Goal: Transaction & Acquisition: Purchase product/service

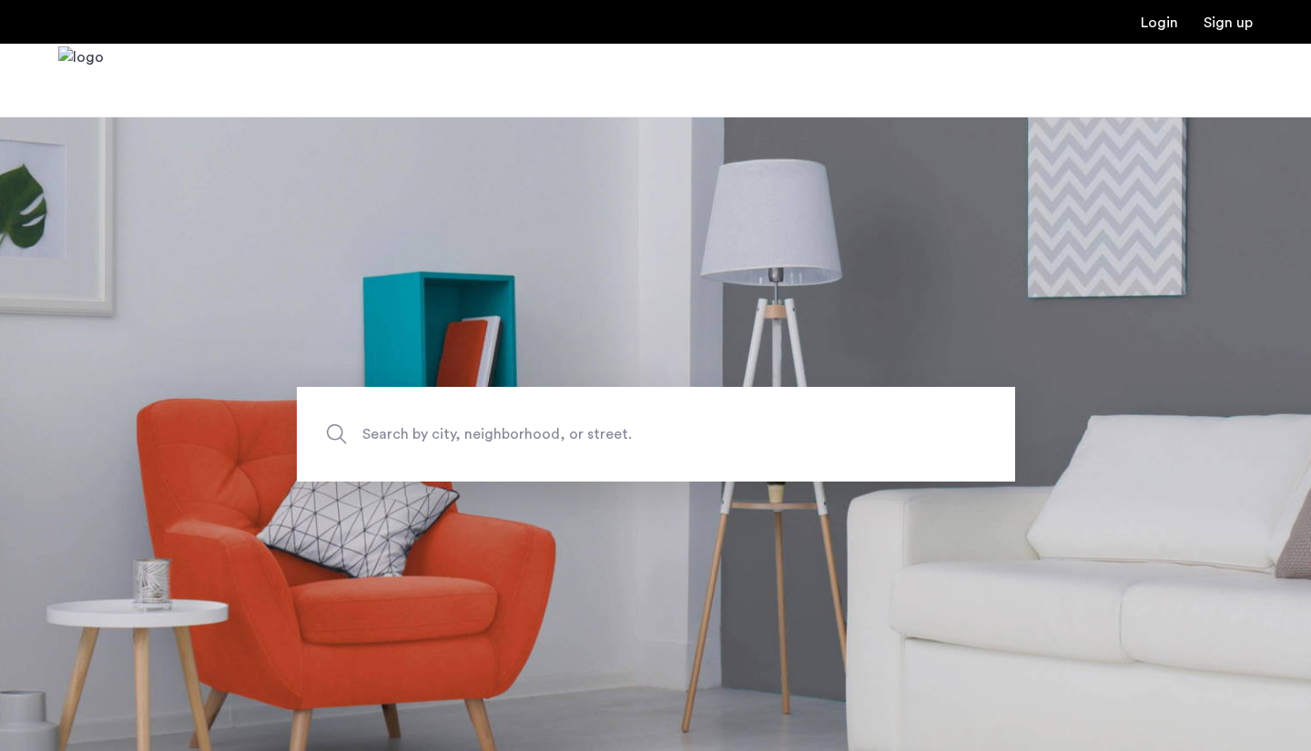
click at [1156, 24] on link "Login" at bounding box center [1158, 22] width 37 height 15
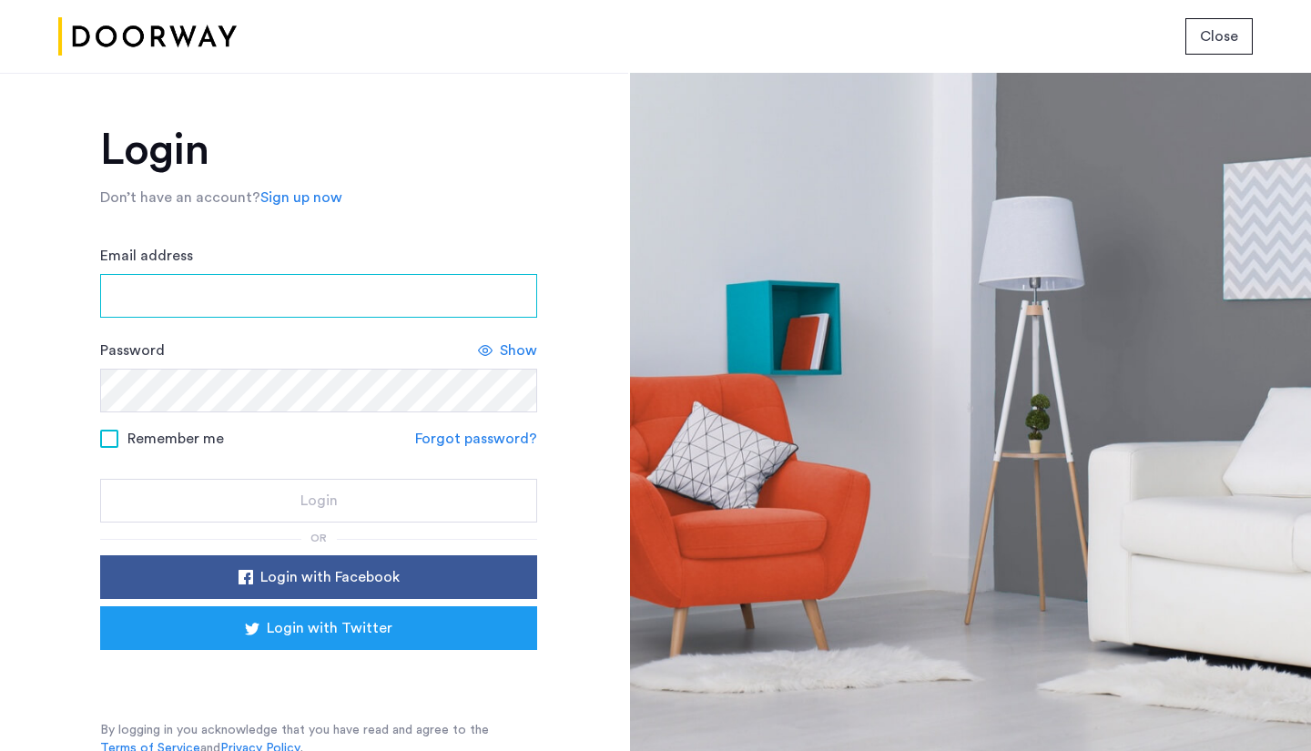
click at [201, 342] on div "Password Show" at bounding box center [318, 375] width 437 height 73
type input "**********"
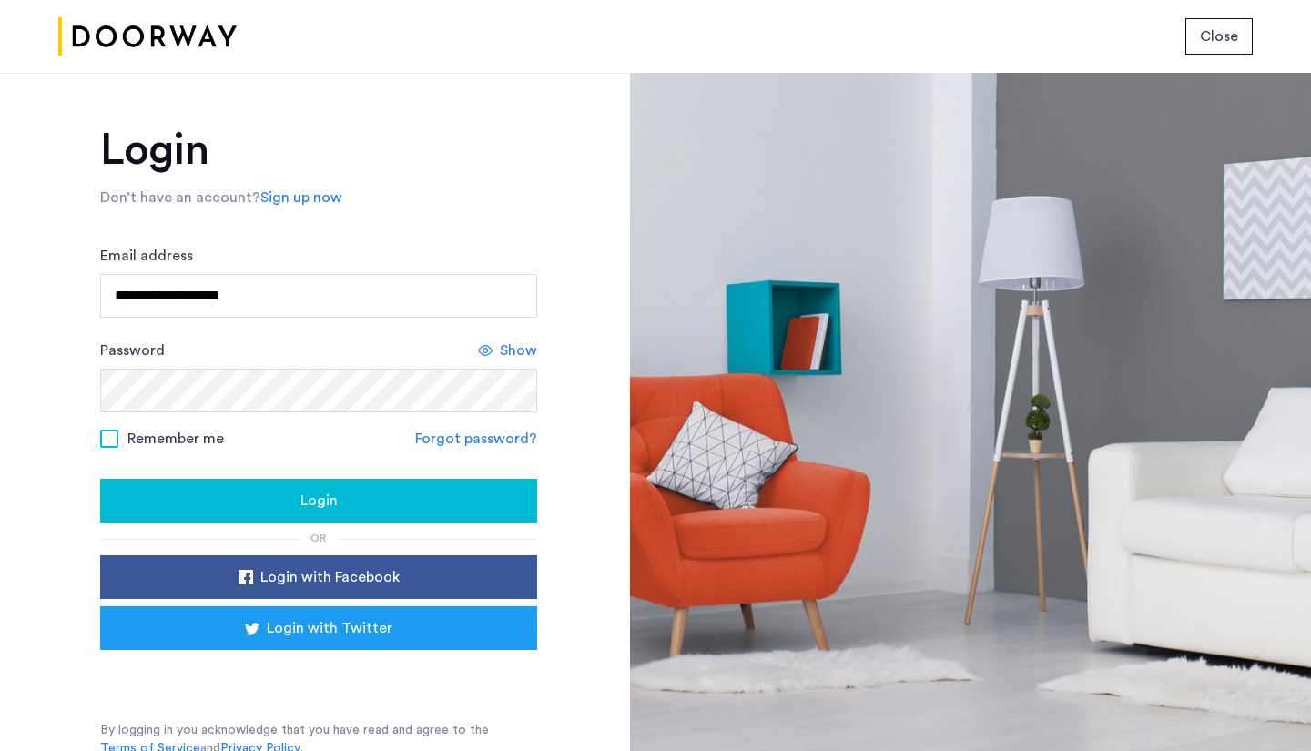
click at [329, 499] on span "Login" at bounding box center [318, 501] width 37 height 22
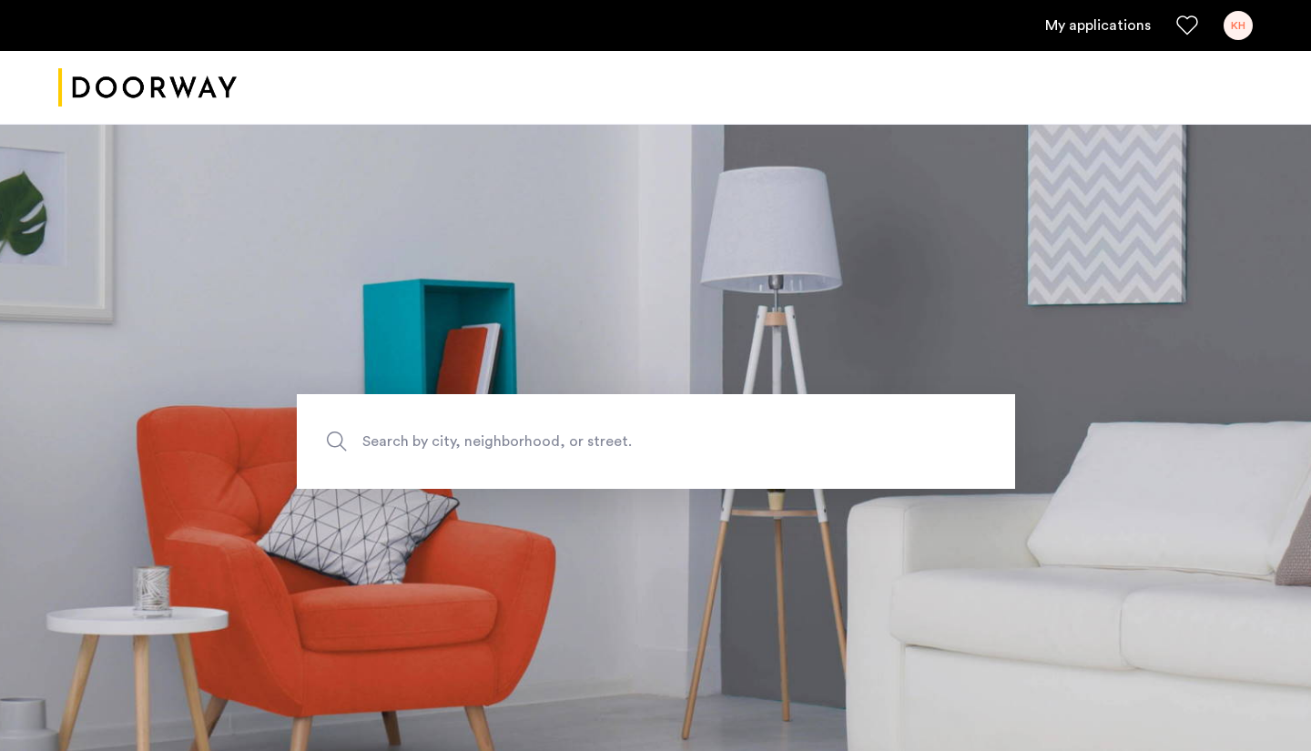
click at [1113, 31] on link "My applications" at bounding box center [1098, 26] width 106 height 22
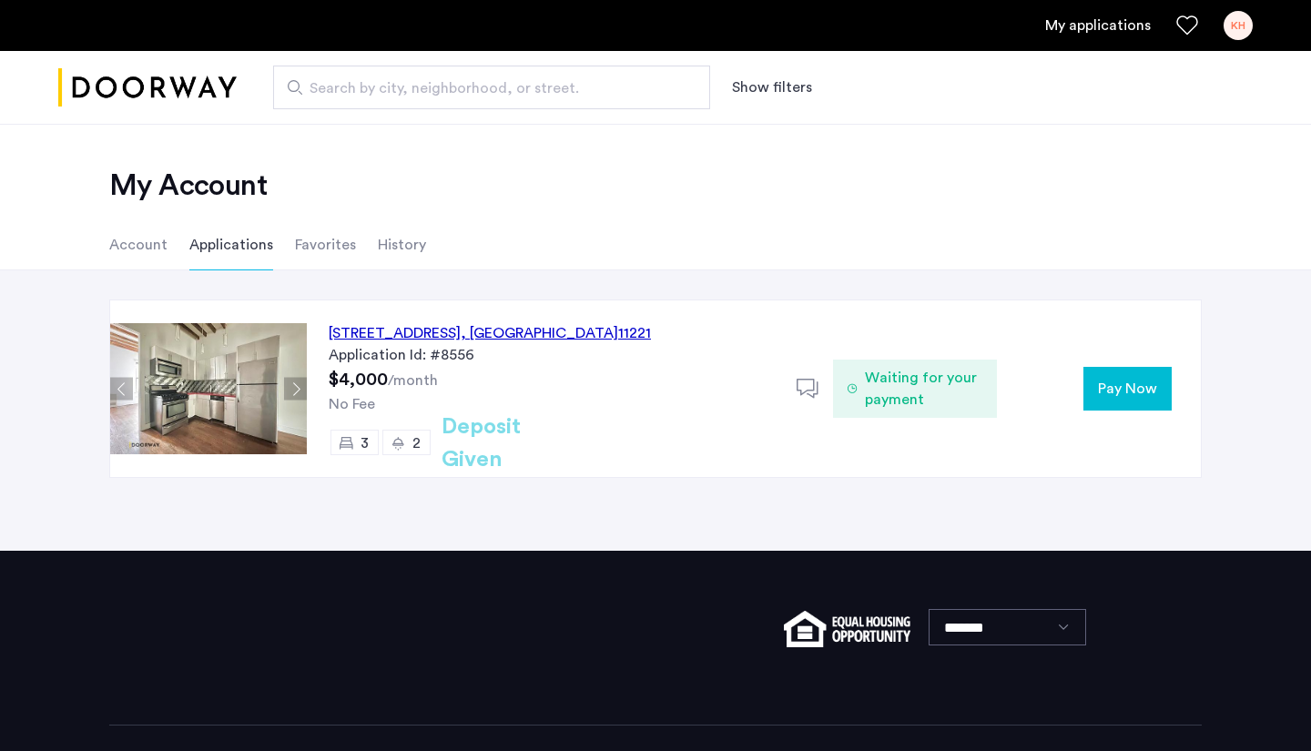
click at [897, 371] on span "Waiting for your payment" at bounding box center [923, 389] width 117 height 44
click at [203, 401] on img at bounding box center [208, 388] width 197 height 131
click at [246, 388] on img at bounding box center [208, 388] width 197 height 131
click at [303, 386] on button "Next apartment" at bounding box center [295, 389] width 23 height 23
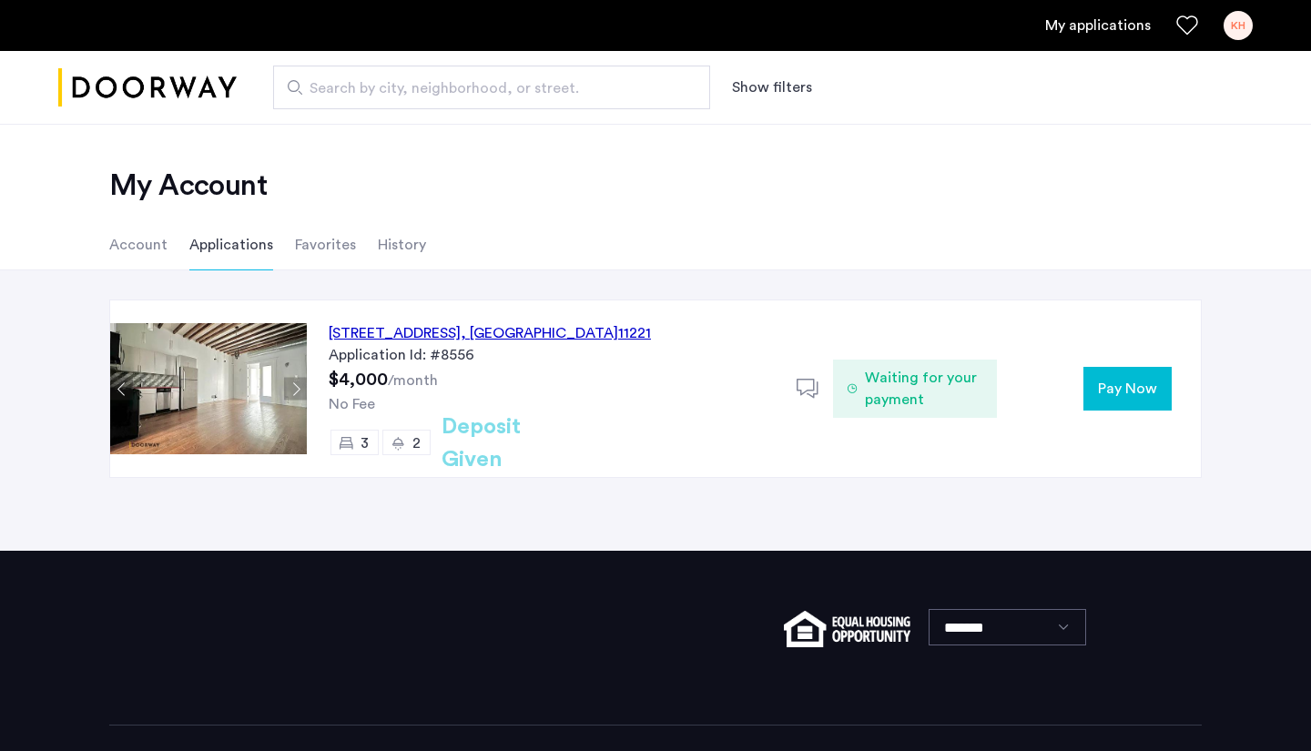
click at [298, 387] on button "Next apartment" at bounding box center [295, 389] width 23 height 23
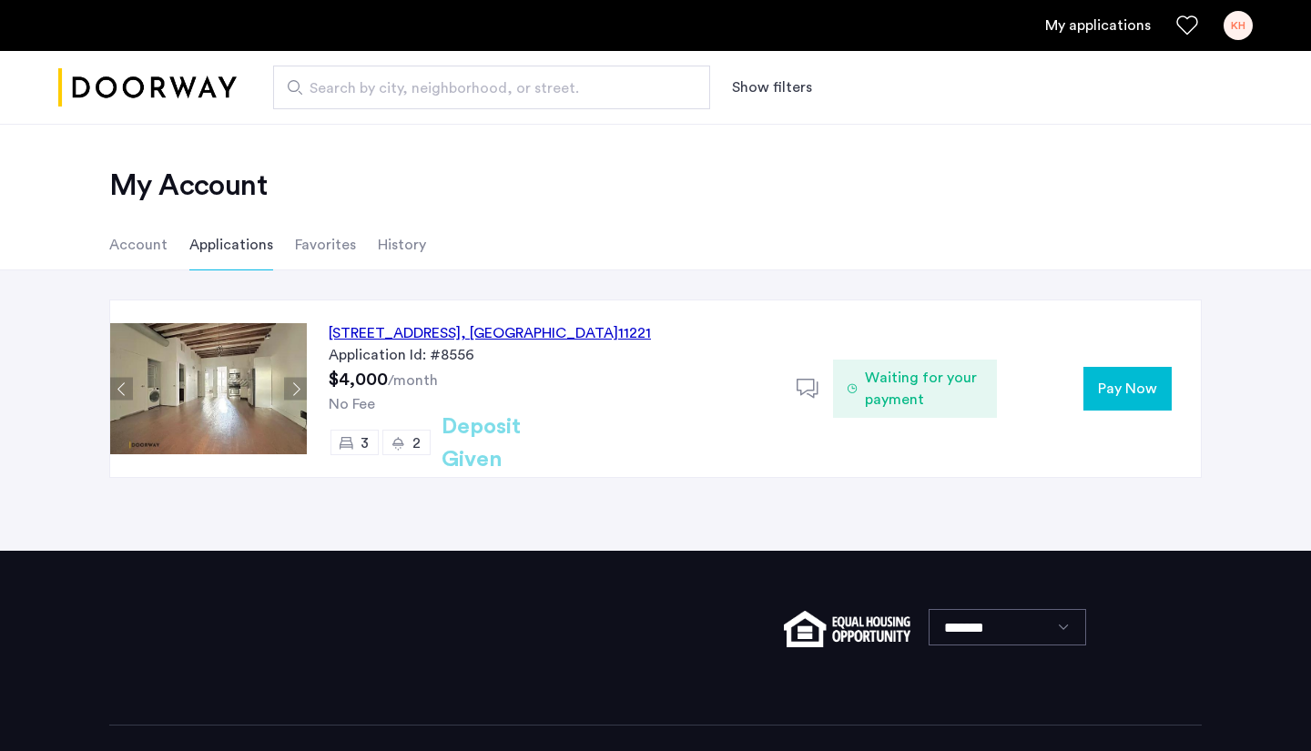
click at [298, 387] on button "Next apartment" at bounding box center [295, 389] width 23 height 23
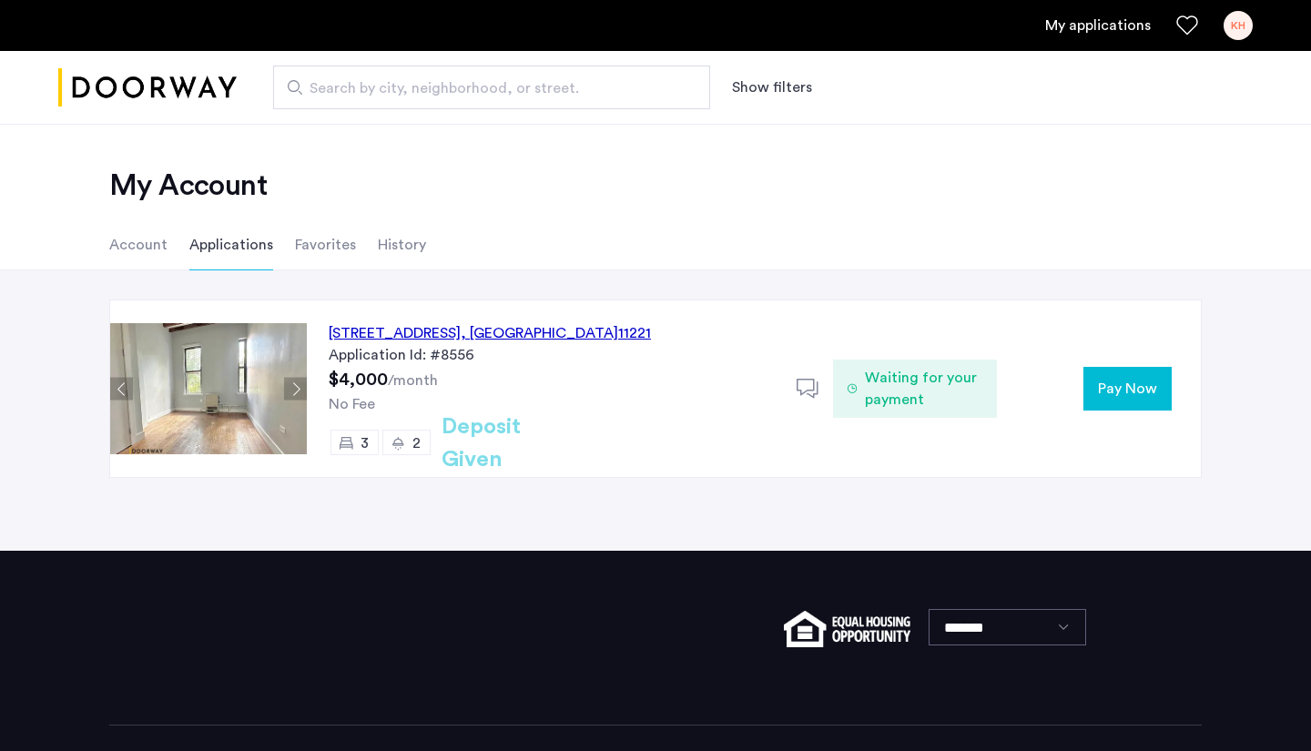
click at [298, 387] on button "Next apartment" at bounding box center [295, 389] width 23 height 23
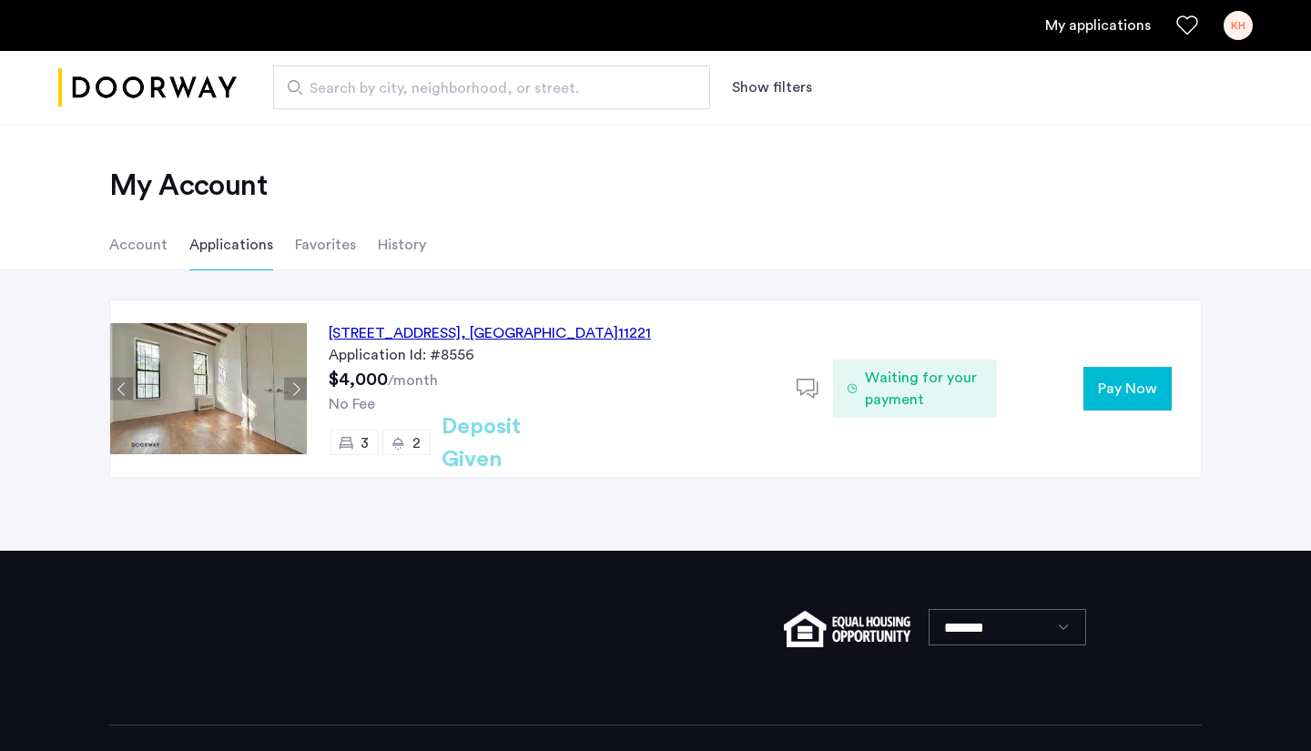
click at [298, 387] on button "Next apartment" at bounding box center [295, 389] width 23 height 23
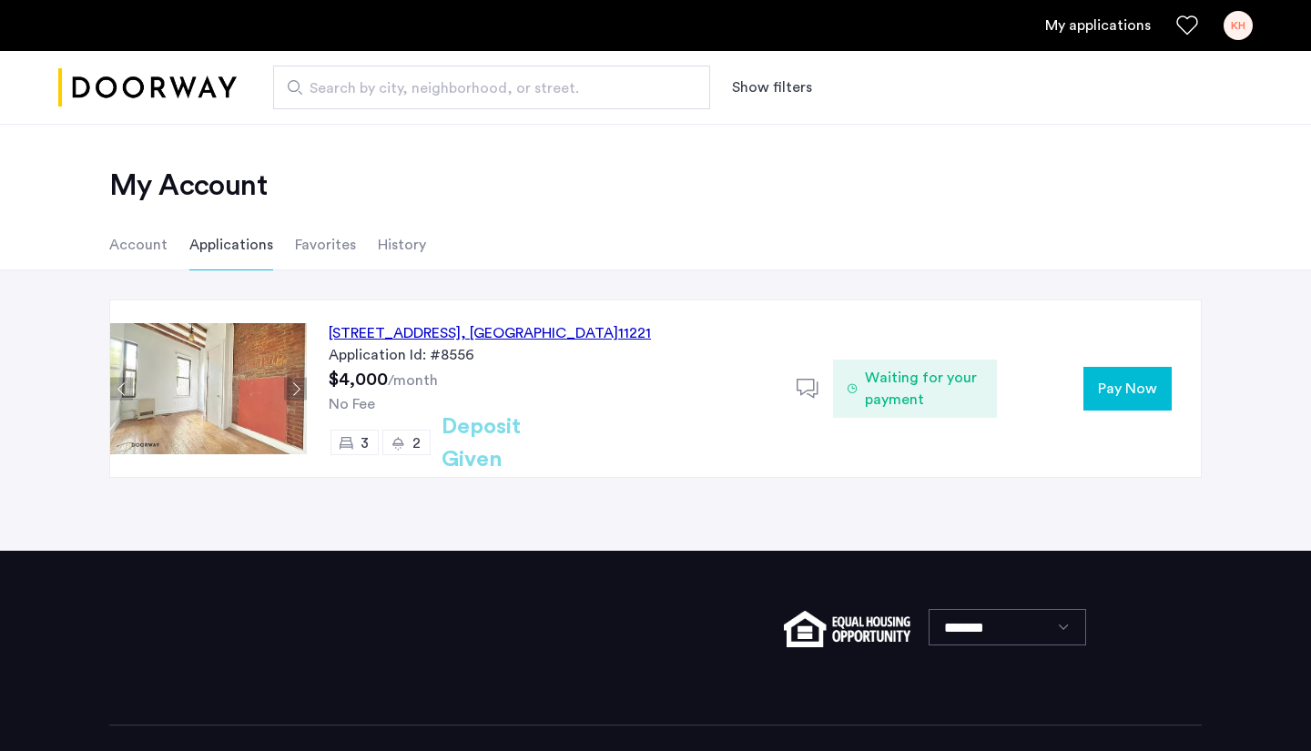
click at [298, 387] on button "Next apartment" at bounding box center [295, 389] width 23 height 23
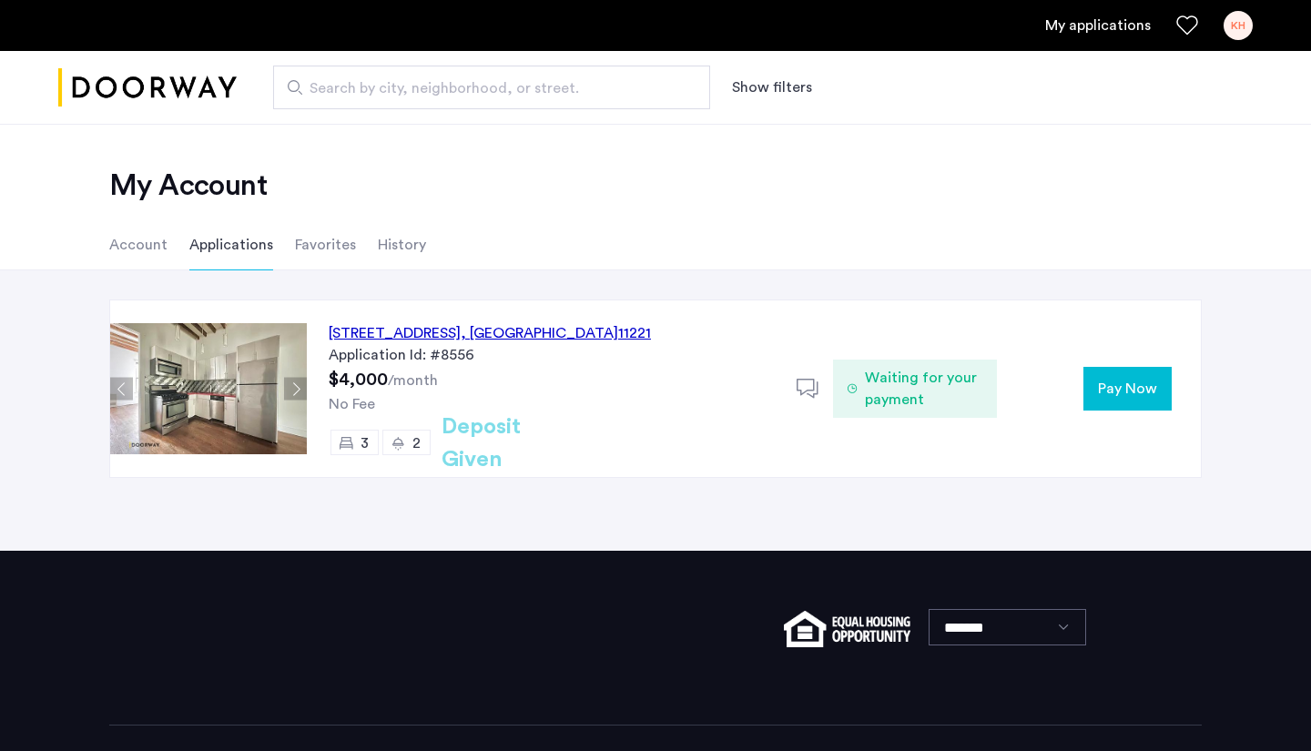
click at [298, 387] on button "Next apartment" at bounding box center [295, 389] width 23 height 23
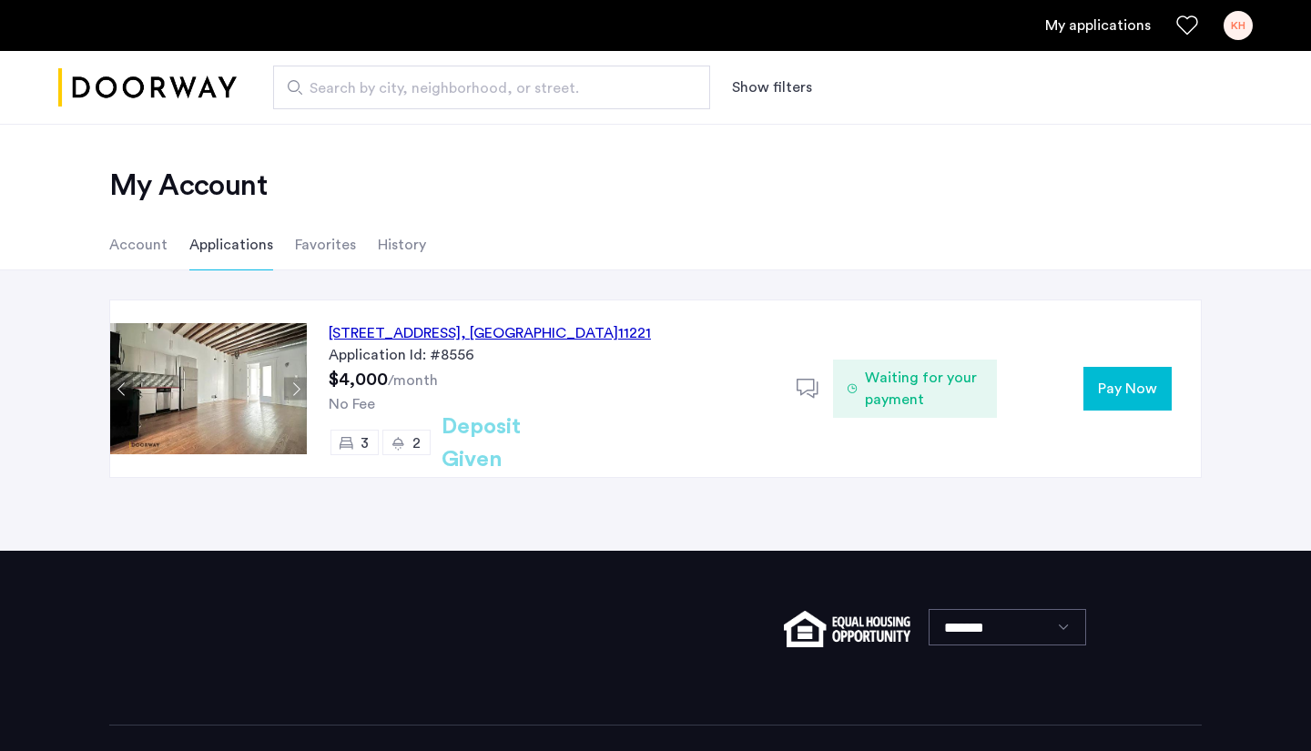
click at [298, 387] on button "Next apartment" at bounding box center [295, 389] width 23 height 23
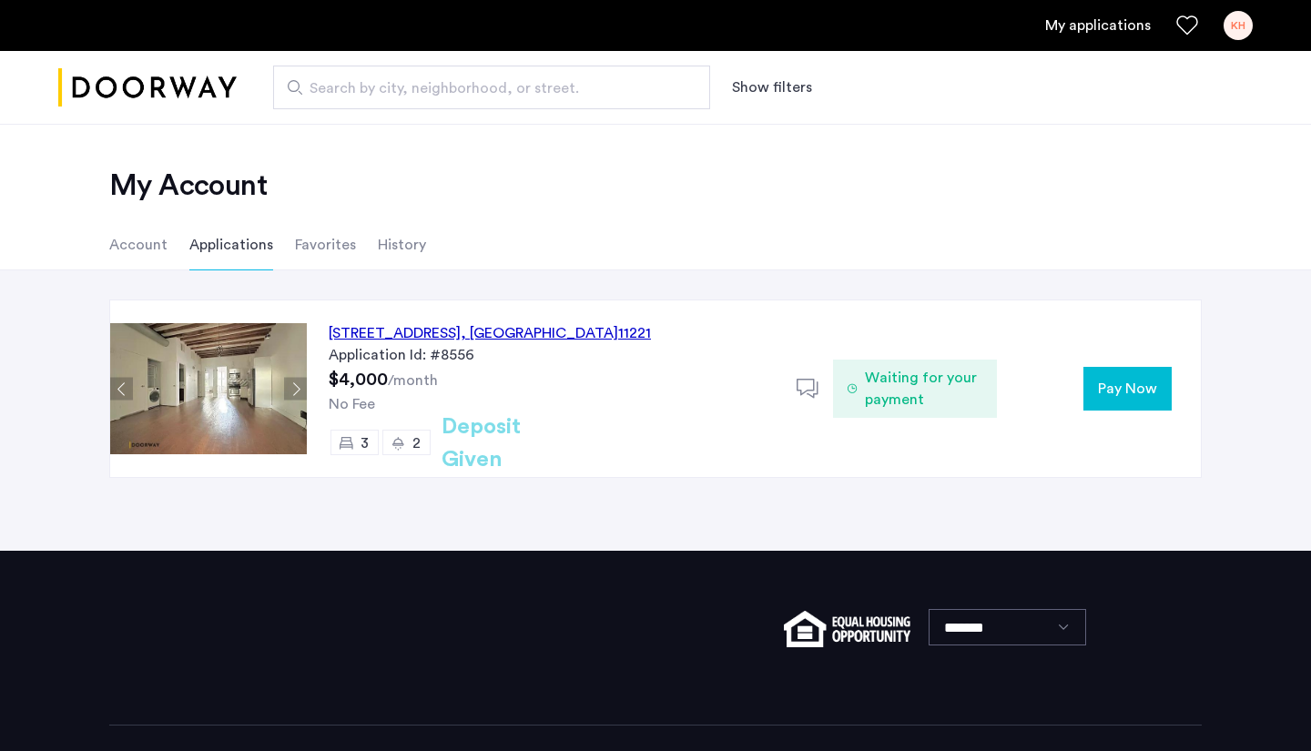
click at [298, 387] on button "Next apartment" at bounding box center [295, 389] width 23 height 23
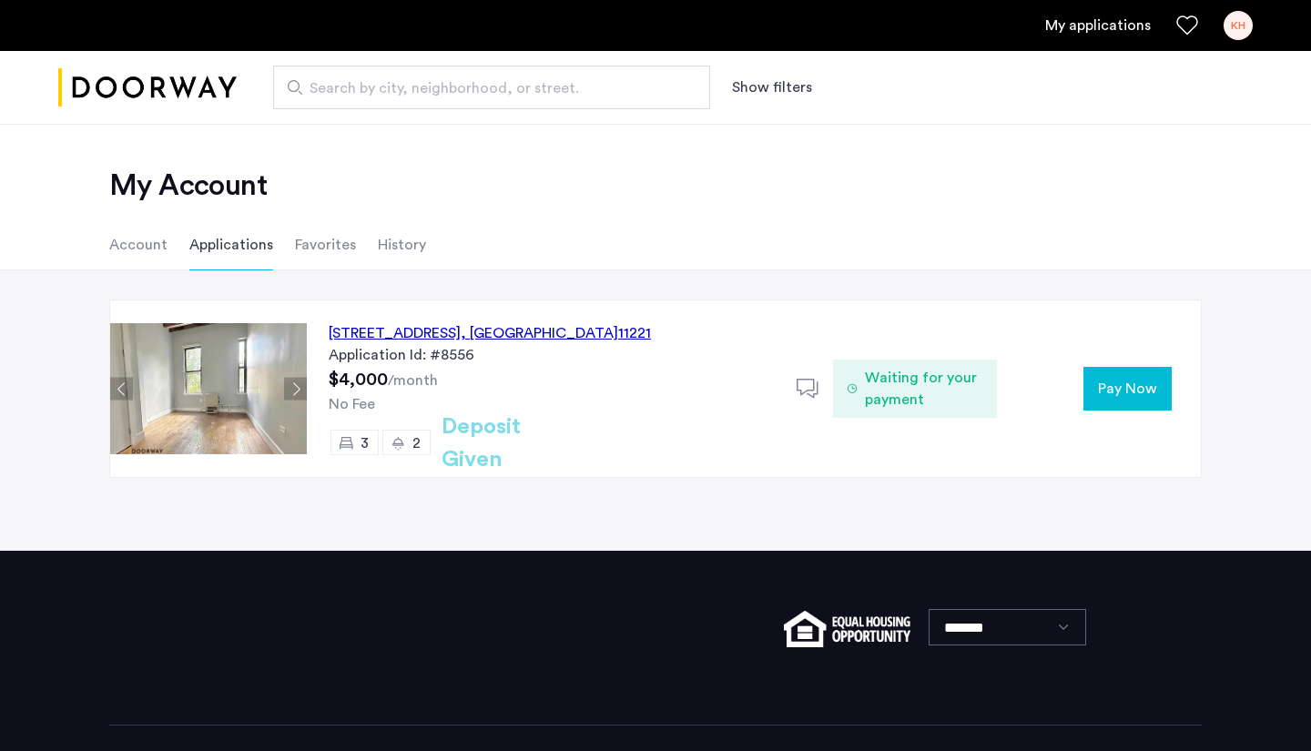
click at [298, 386] on button "Next apartment" at bounding box center [295, 389] width 23 height 23
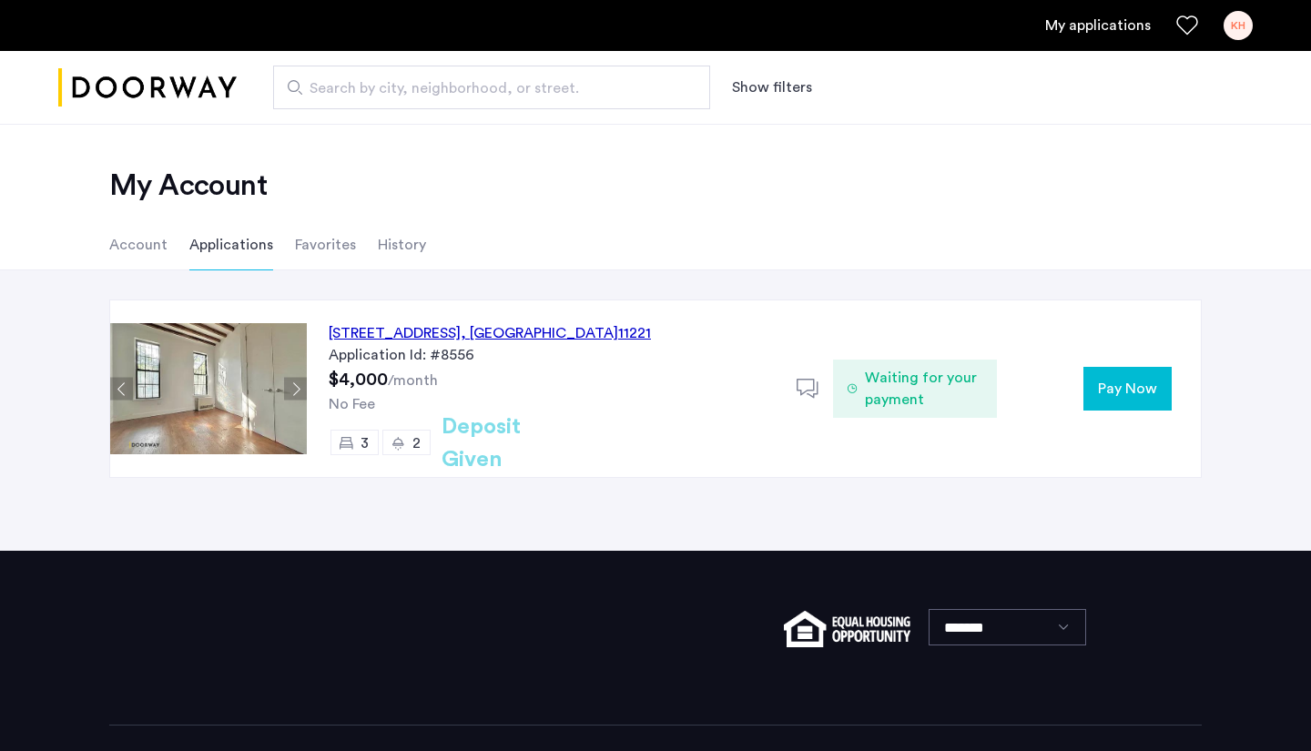
click at [298, 386] on button "Next apartment" at bounding box center [295, 389] width 23 height 23
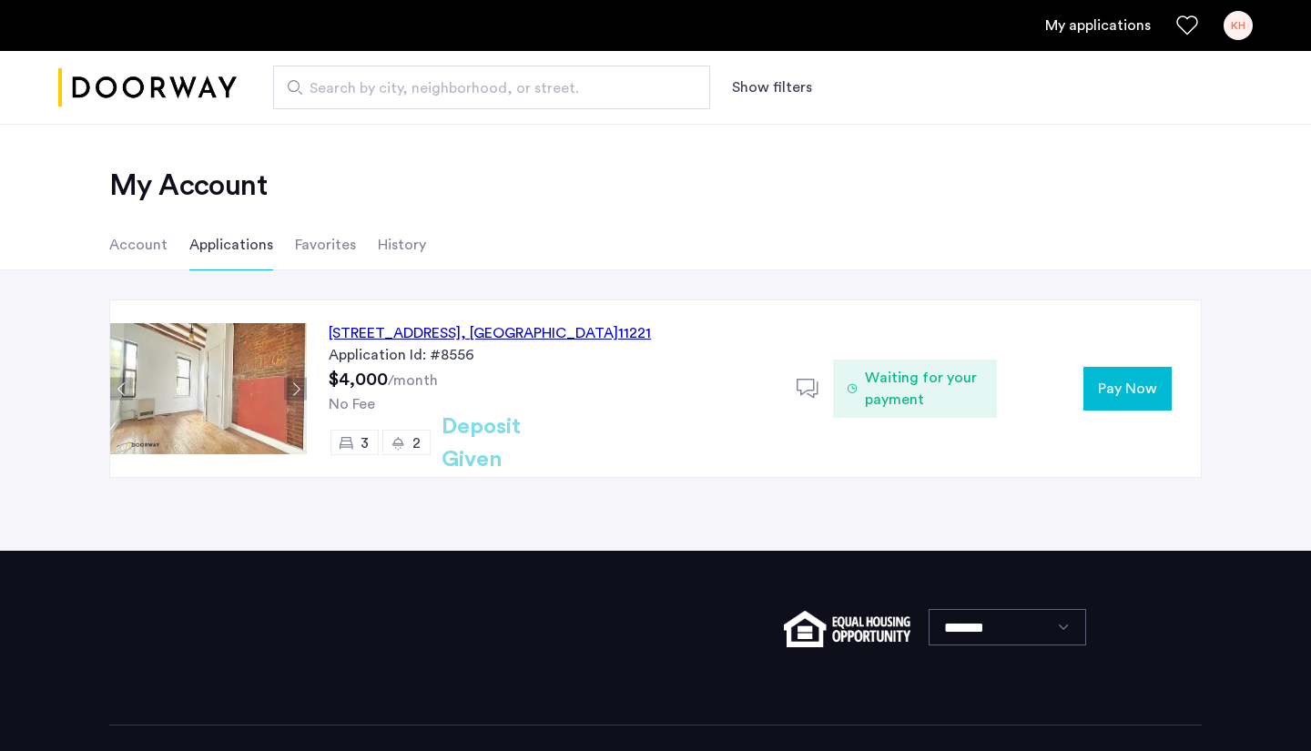
click at [297, 386] on button "Next apartment" at bounding box center [295, 389] width 23 height 23
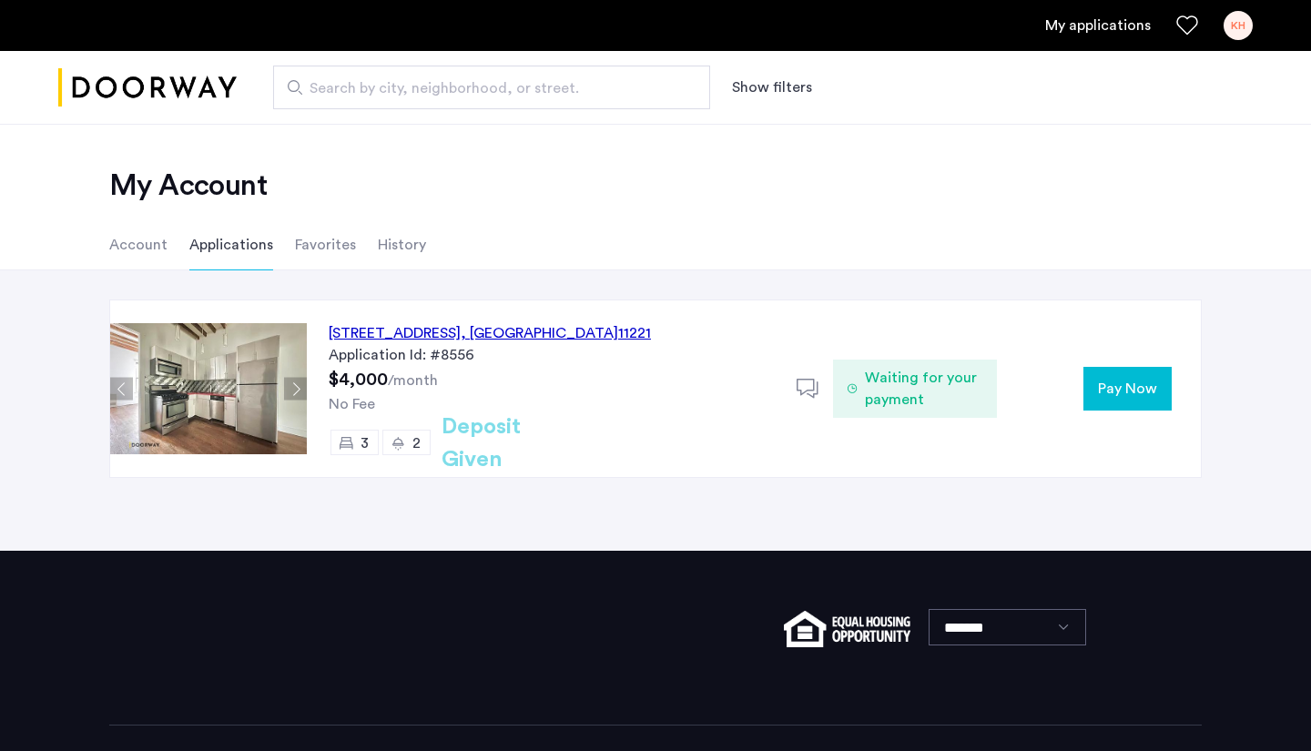
click at [1139, 389] on span "Pay Now" at bounding box center [1127, 389] width 59 height 22
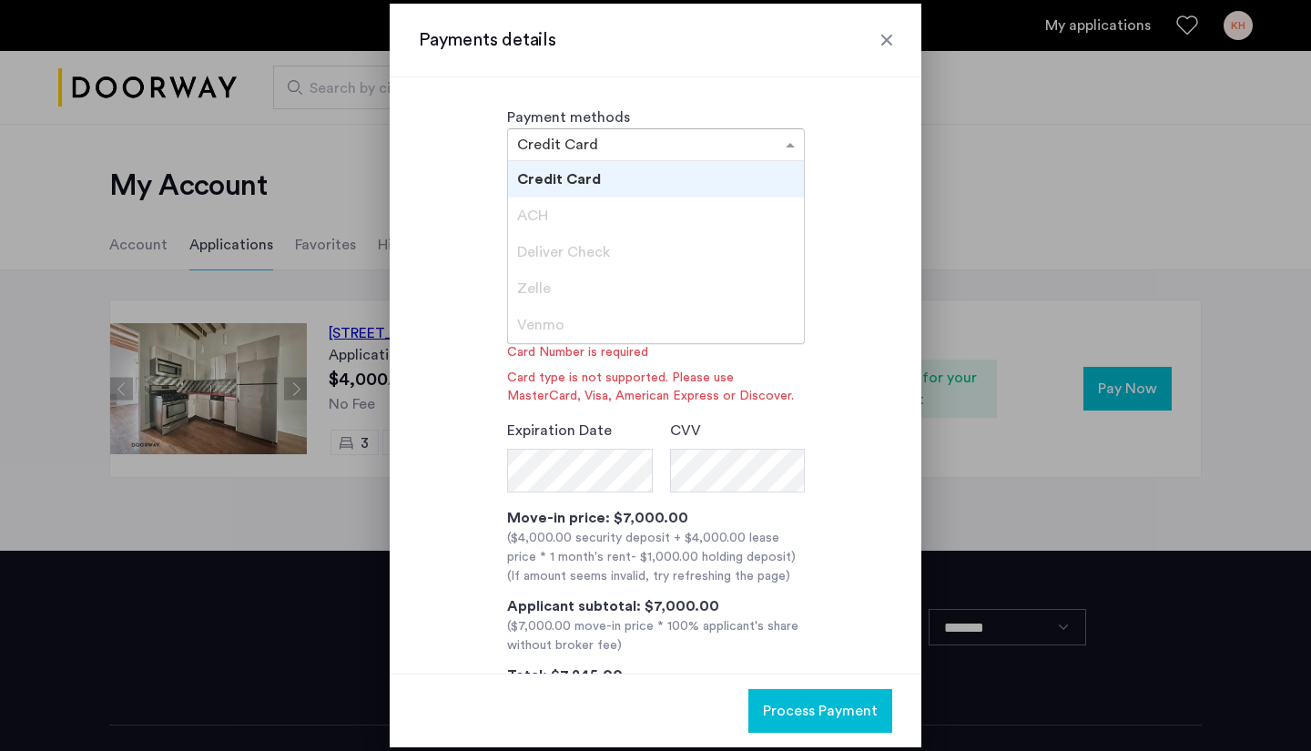
click at [769, 150] on div at bounding box center [656, 145] width 296 height 22
click at [846, 247] on div "**********" at bounding box center [655, 441] width 473 height 530
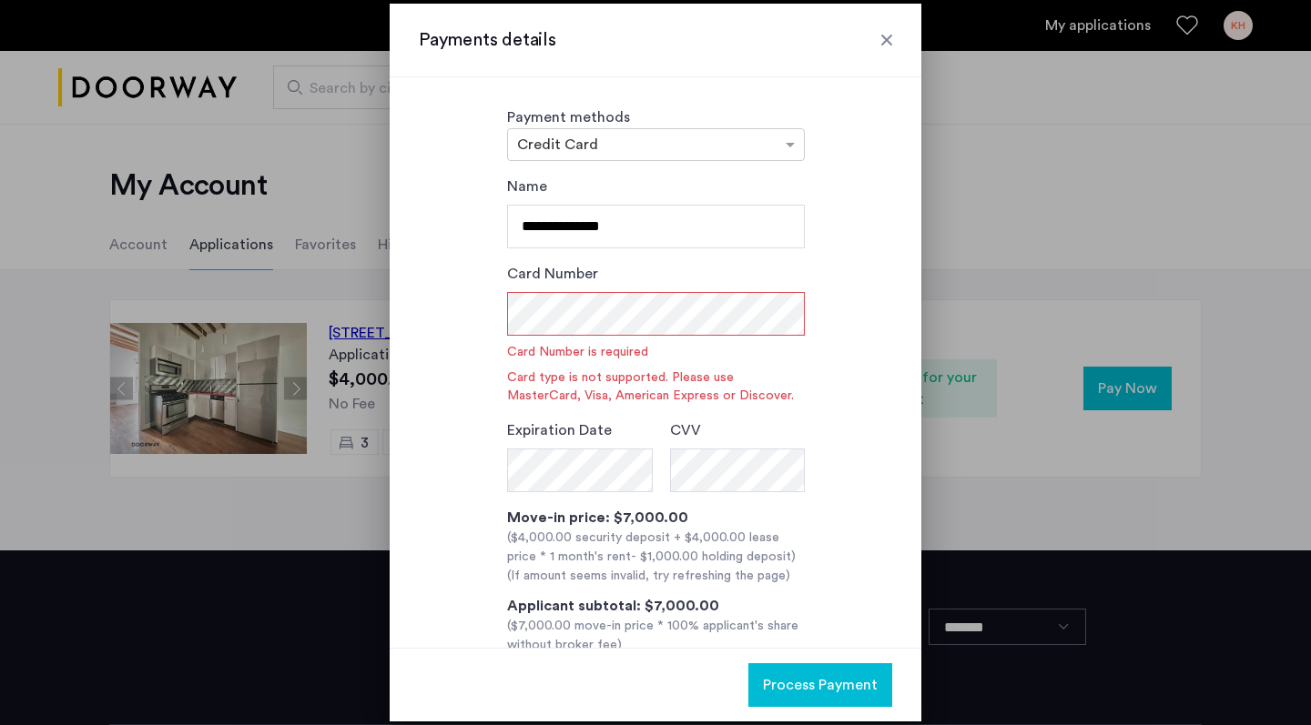
click at [802, 115] on div "Payment methods × Credit Card" at bounding box center [655, 133] width 473 height 55
click at [787, 142] on span at bounding box center [792, 145] width 23 height 22
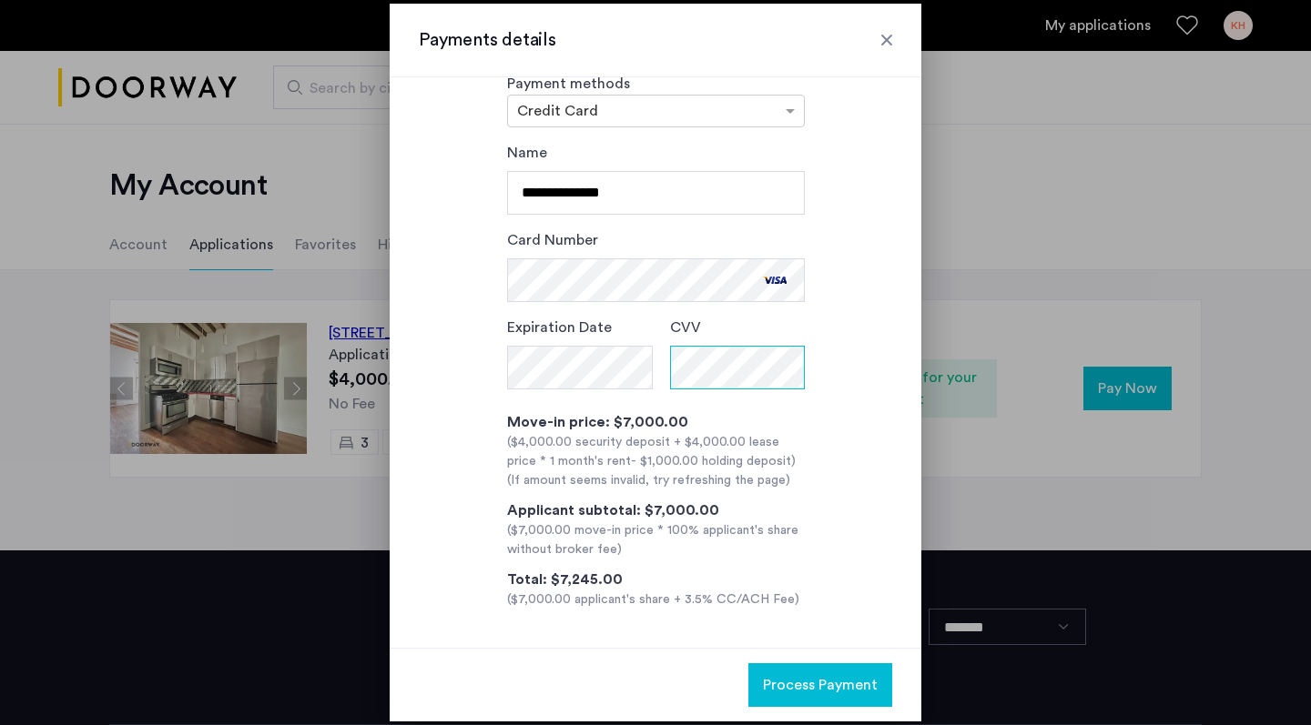
scroll to position [34, 0]
click at [819, 683] on span "Process Payment" at bounding box center [820, 685] width 115 height 22
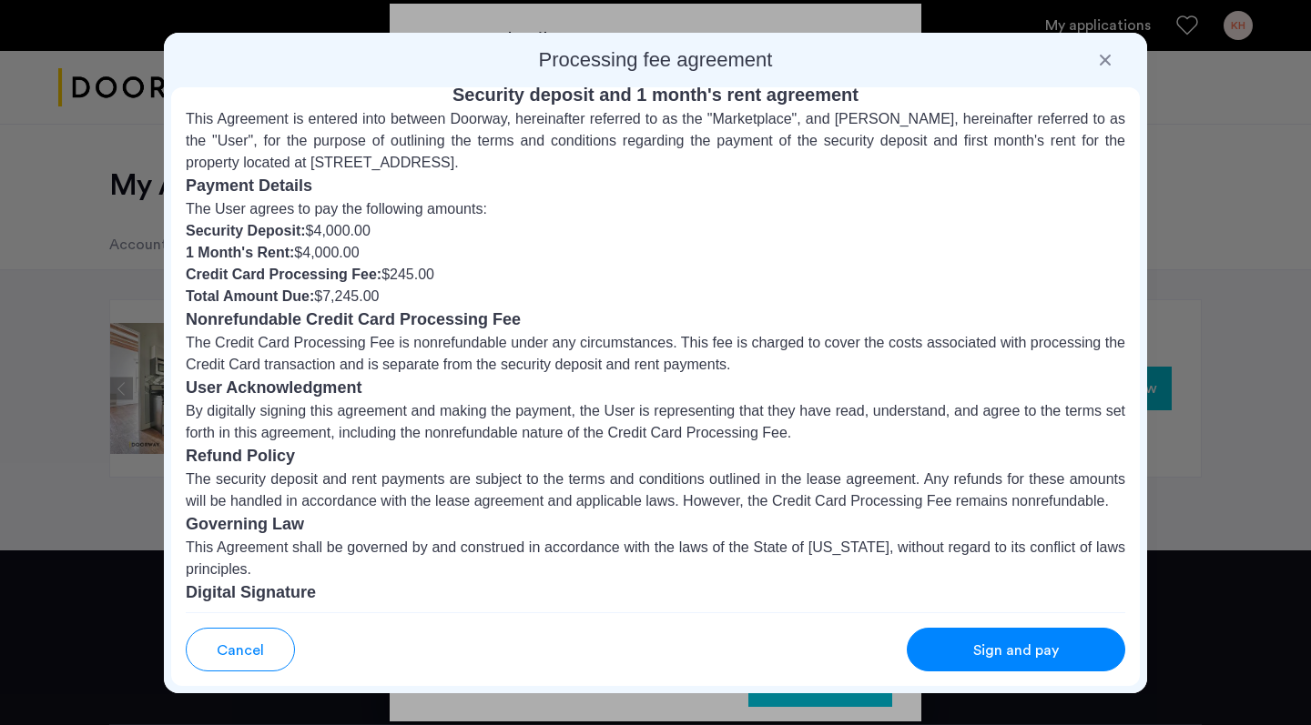
scroll to position [22, 0]
click at [1039, 652] on span "Sign and pay" at bounding box center [1016, 651] width 86 height 22
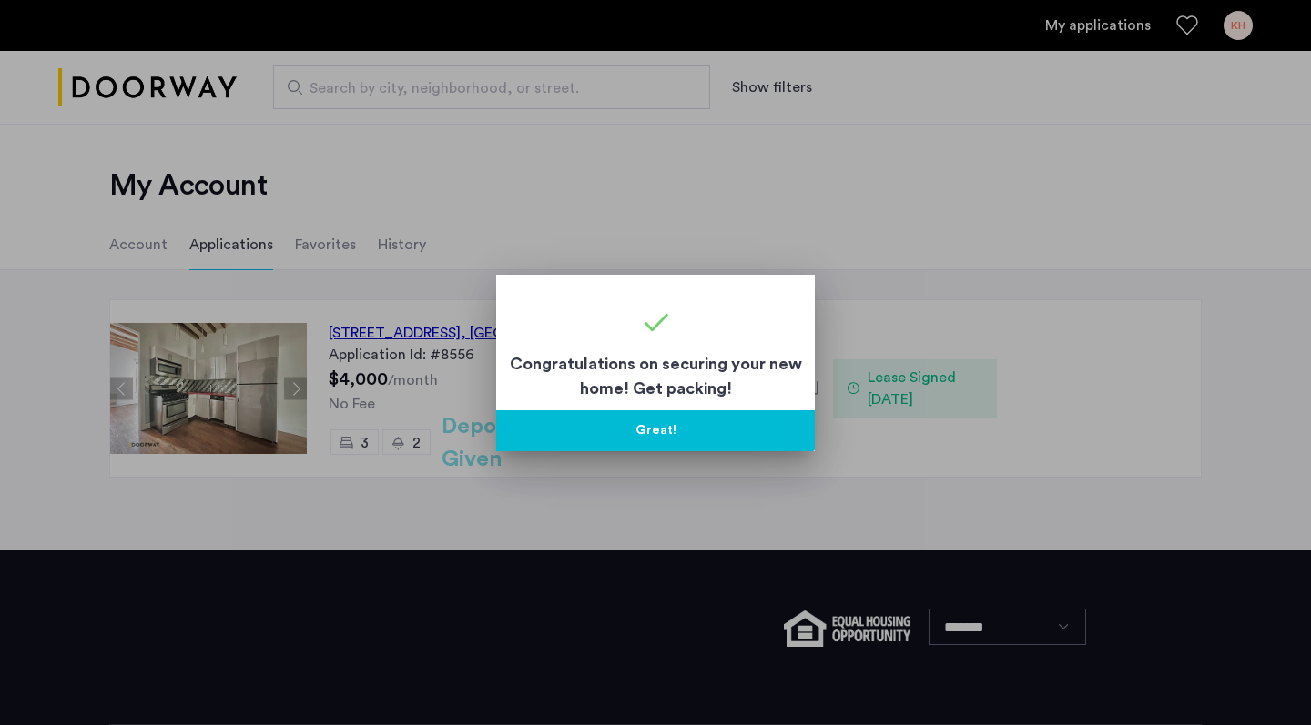
scroll to position [1, 0]
click at [656, 436] on button "Great!" at bounding box center [655, 430] width 319 height 41
